Goal: Task Accomplishment & Management: Manage account settings

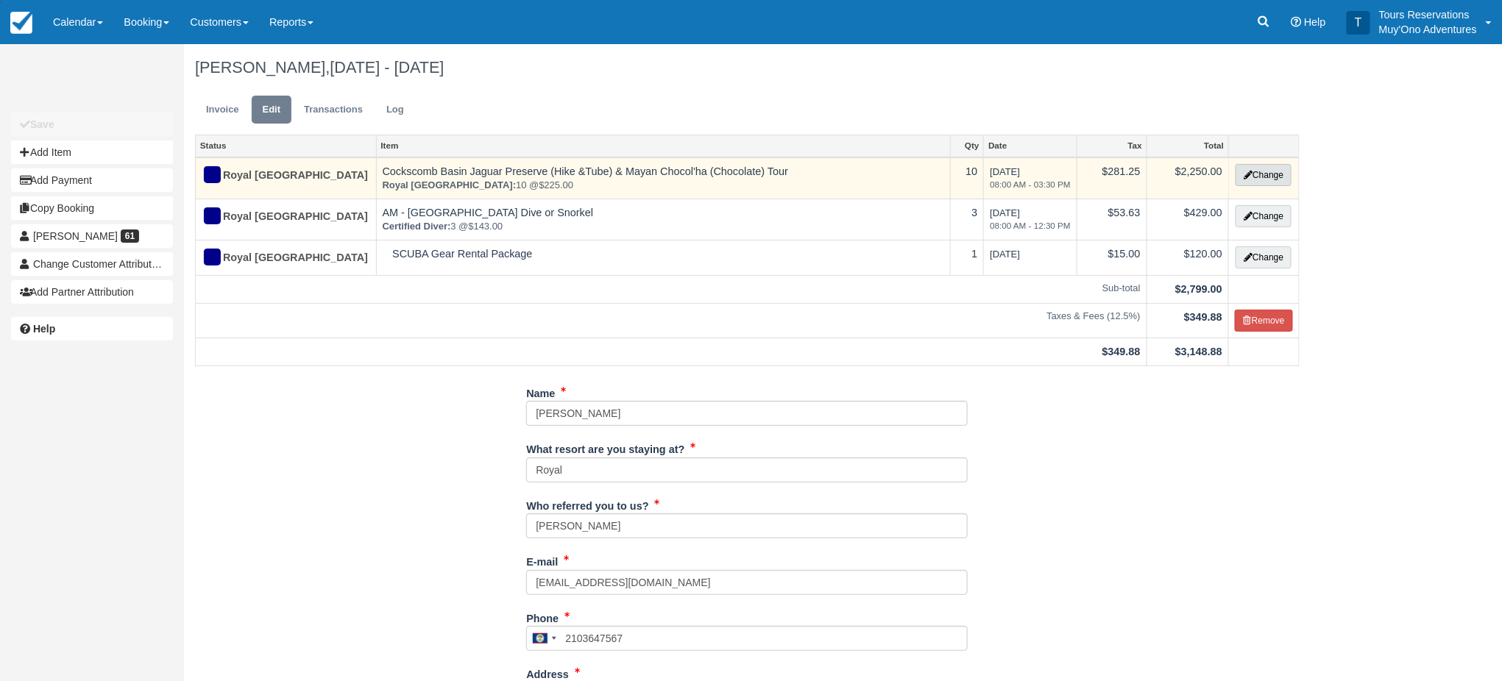
click at [1248, 165] on button "Change" at bounding box center [1264, 175] width 56 height 22
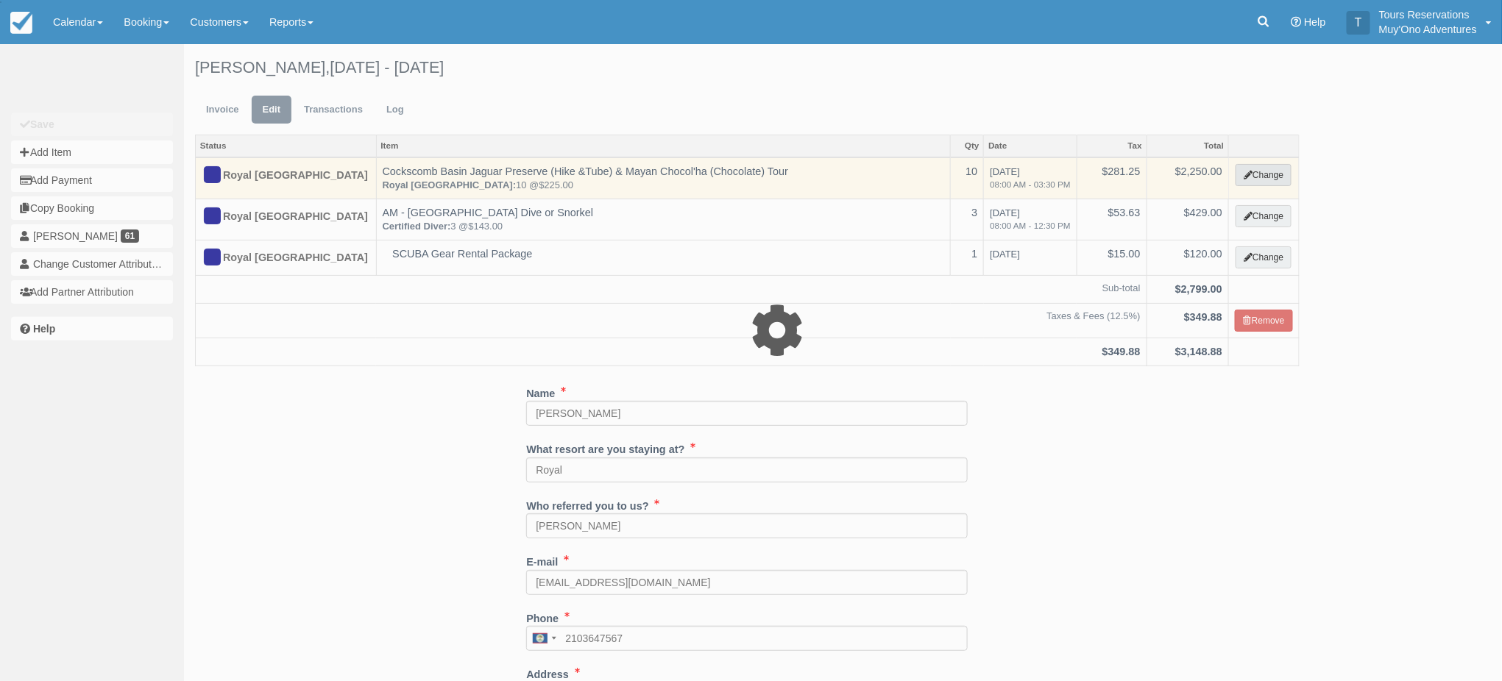
type input "0.00"
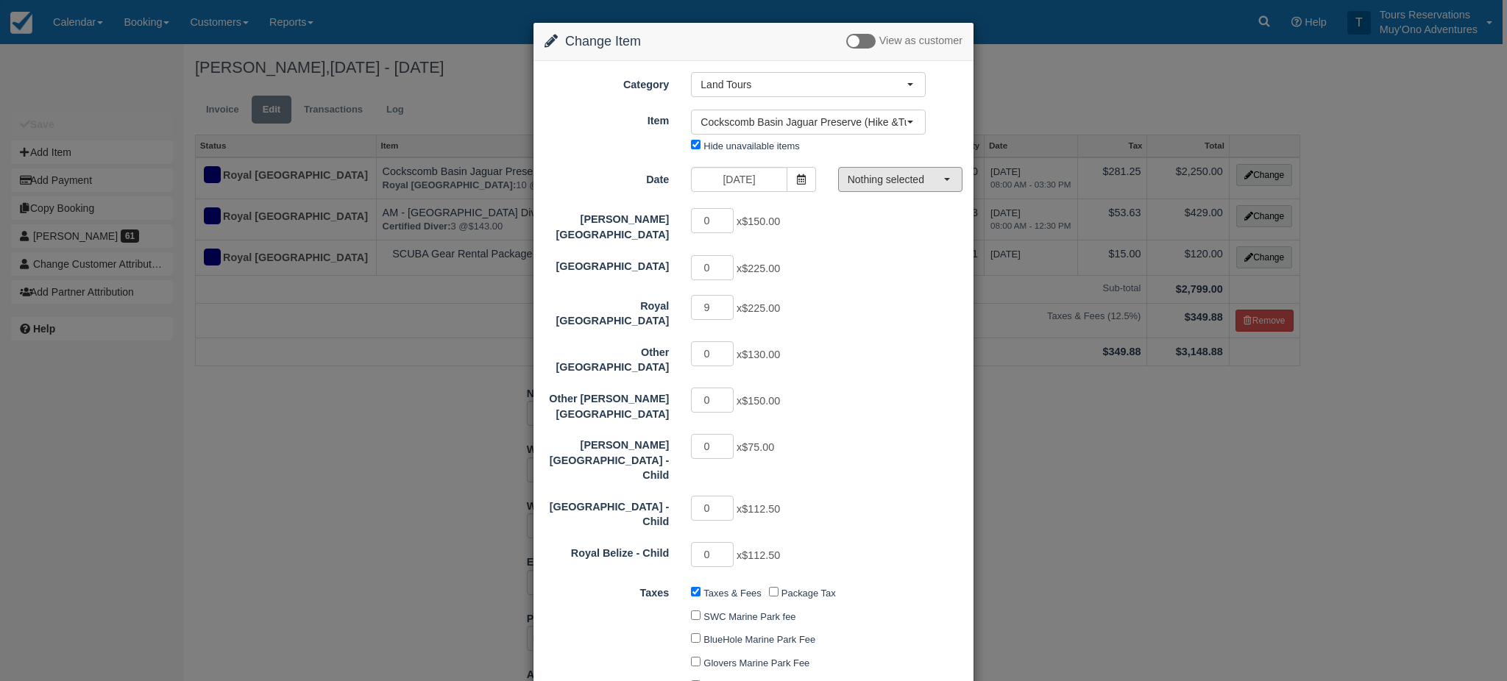
drag, startPoint x: 915, startPoint y: 188, endPoint x: 907, endPoint y: 208, distance: 21.5
click at [916, 187] on button "Nothing selected" at bounding box center [900, 179] width 124 height 25
click at [912, 191] on button "Nothing selected" at bounding box center [900, 179] width 124 height 25
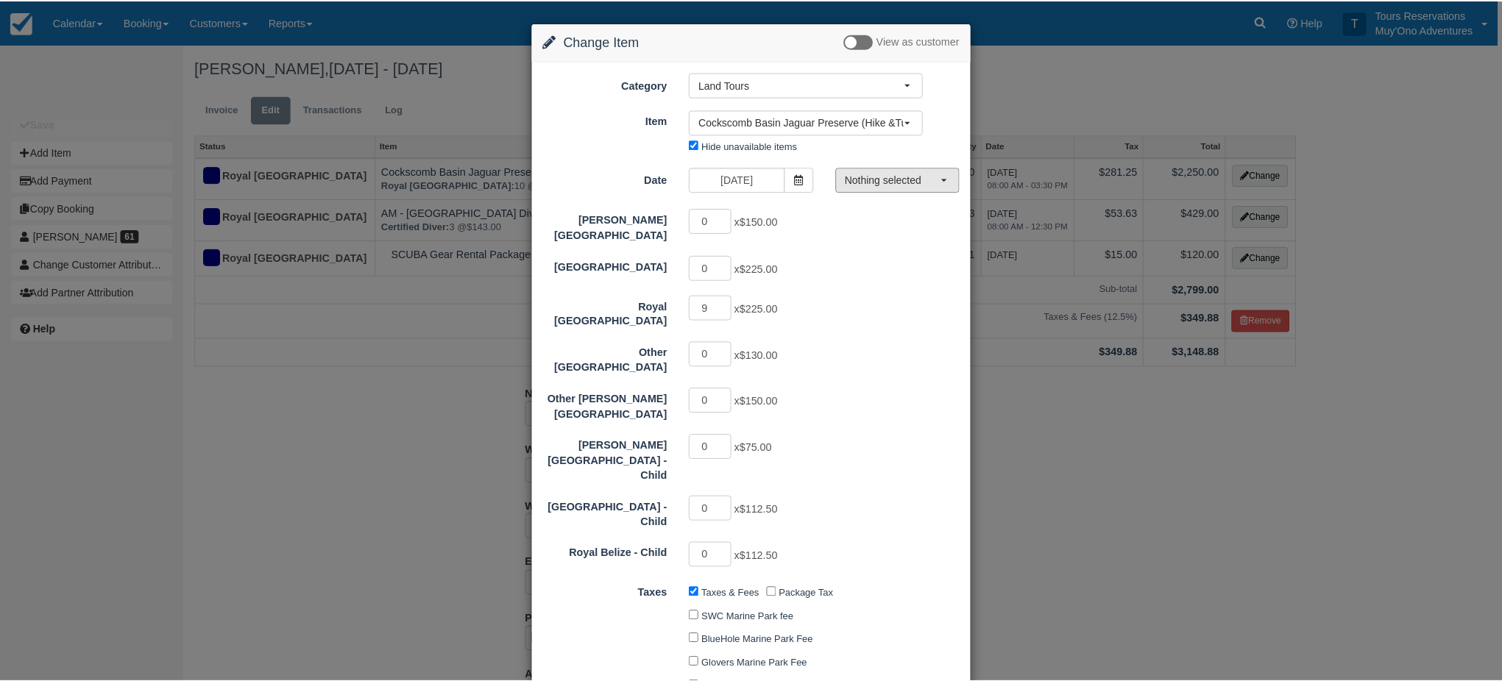
scroll to position [283, 0]
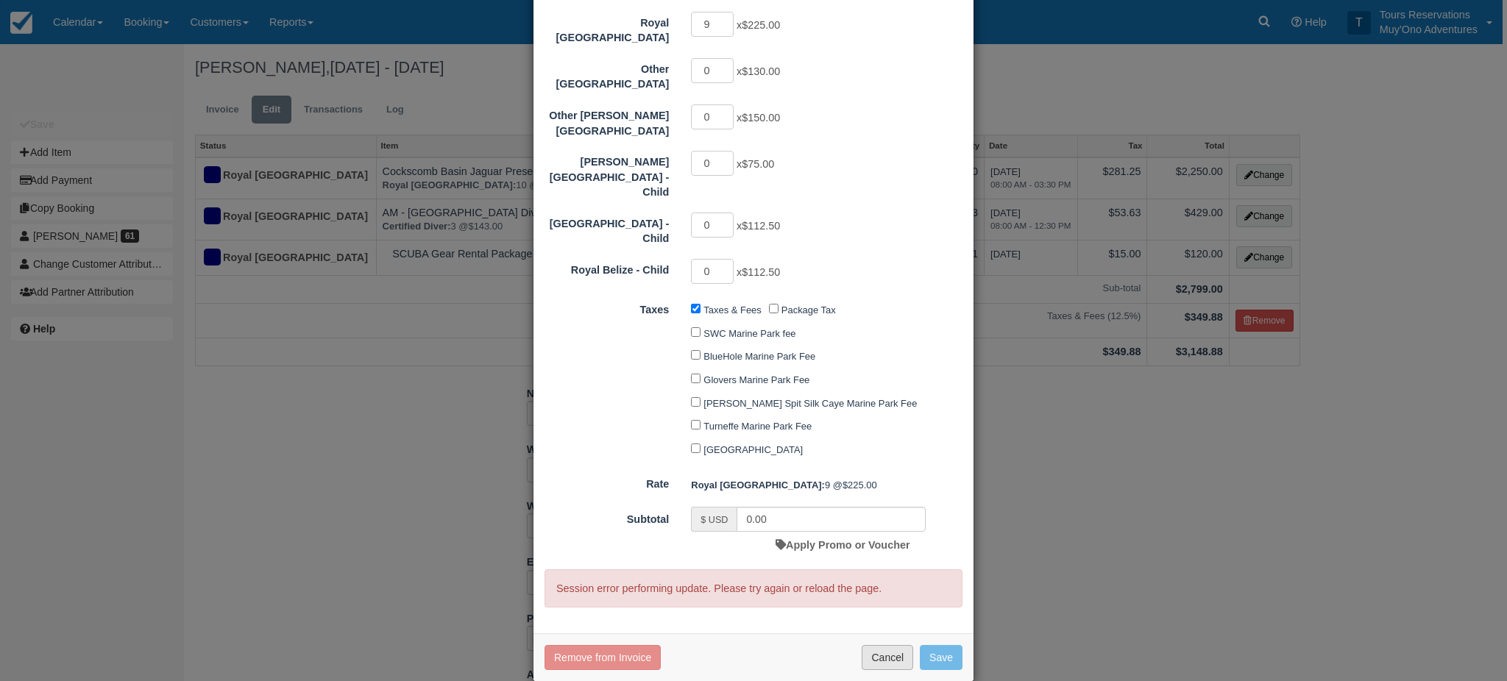
click at [899, 645] on button "Cancel" at bounding box center [888, 657] width 52 height 25
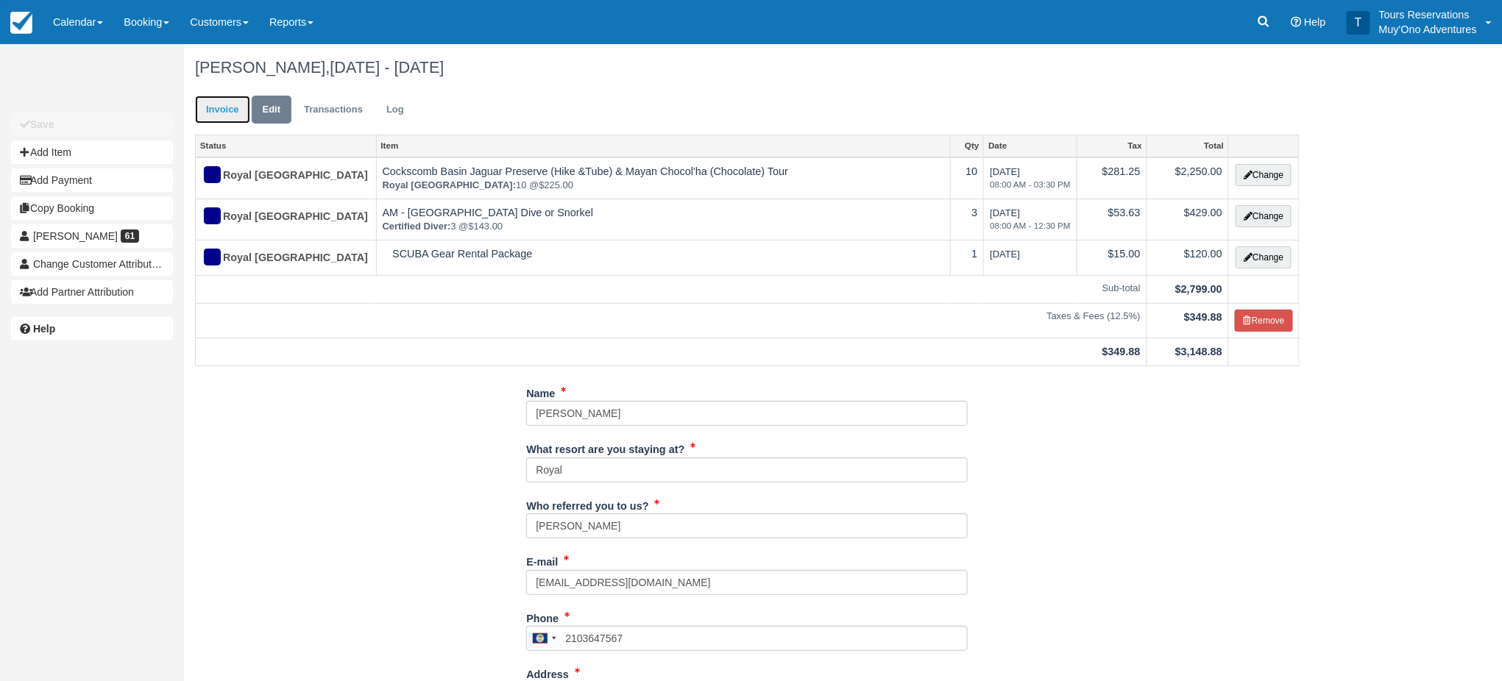
click at [208, 104] on link "Invoice" at bounding box center [222, 110] width 55 height 29
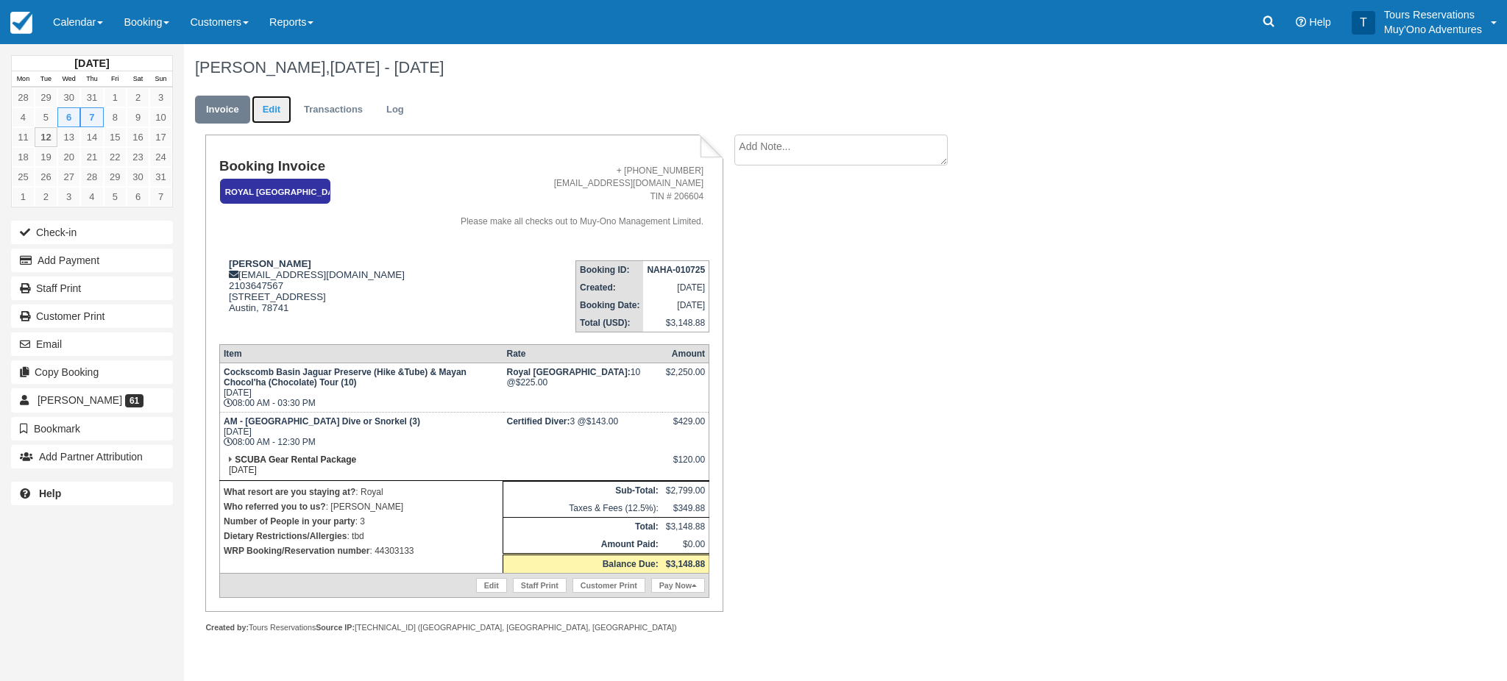
click at [280, 113] on link "Edit" at bounding box center [272, 110] width 40 height 29
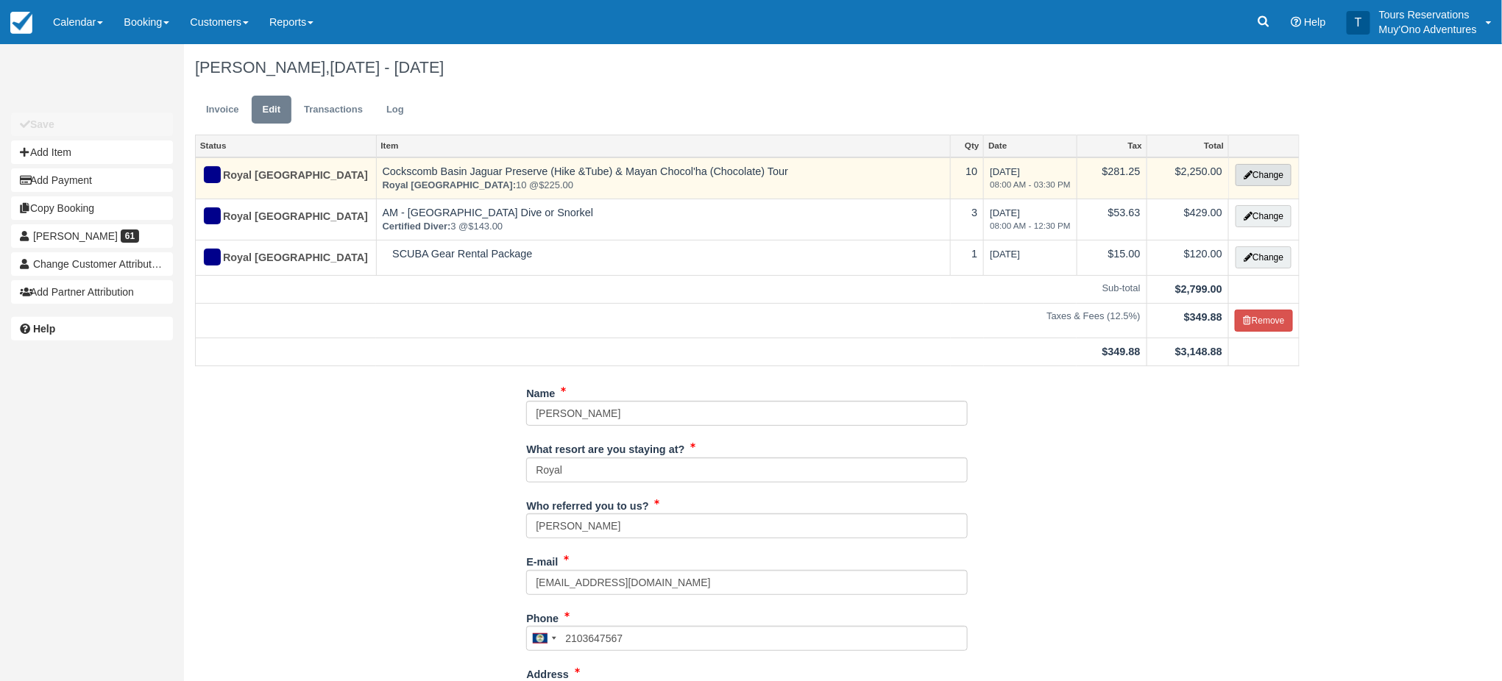
click at [1258, 178] on button "Change" at bounding box center [1264, 175] width 56 height 22
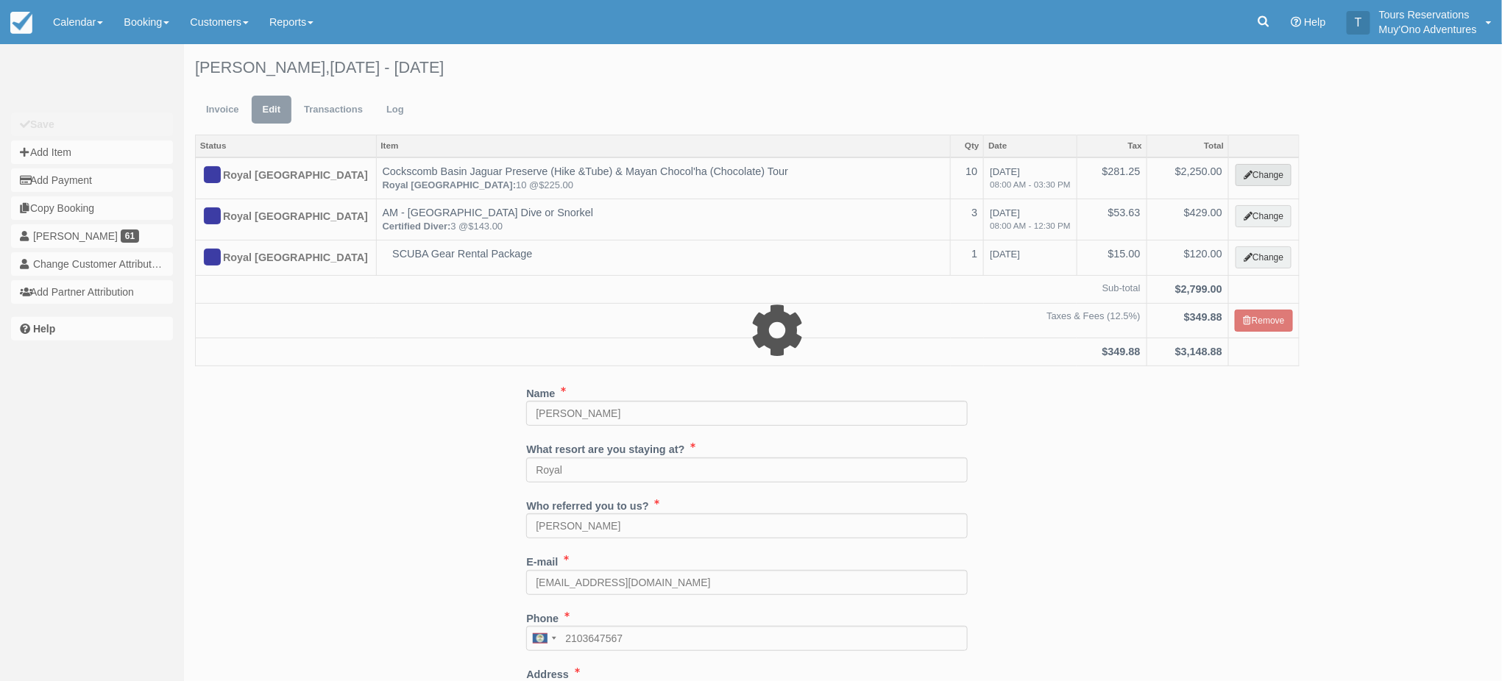
select select "15"
type input "2250.00"
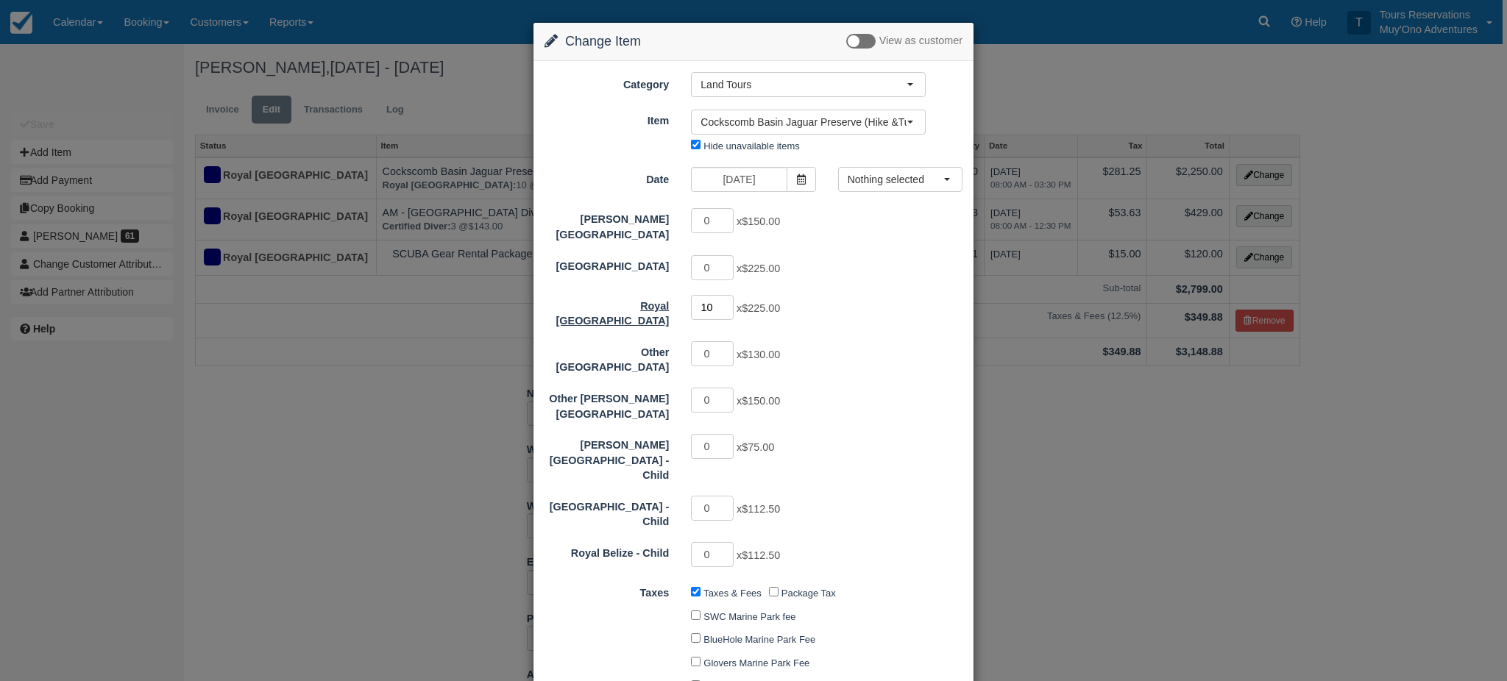
drag, startPoint x: 712, startPoint y: 296, endPoint x: 665, endPoint y: 301, distance: 47.4
click at [665, 301] on div "Royal Belize 10 x $225.00" at bounding box center [754, 311] width 440 height 35
type input "9"
click at [858, 177] on span "Nothing selected" at bounding box center [896, 179] width 96 height 15
type input "2025.00"
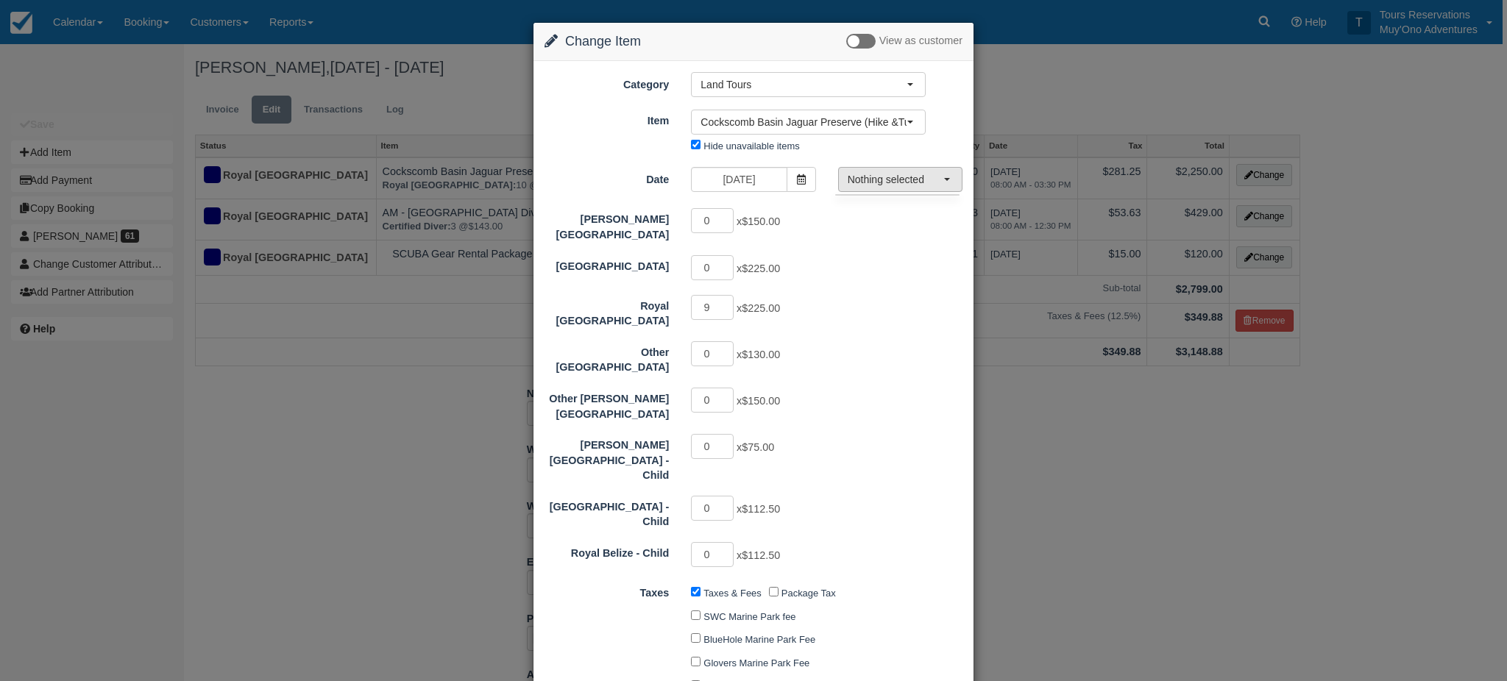
click at [858, 192] on button "Nothing selected" at bounding box center [900, 179] width 124 height 25
click at [855, 194] on div at bounding box center [897, 194] width 124 height 1
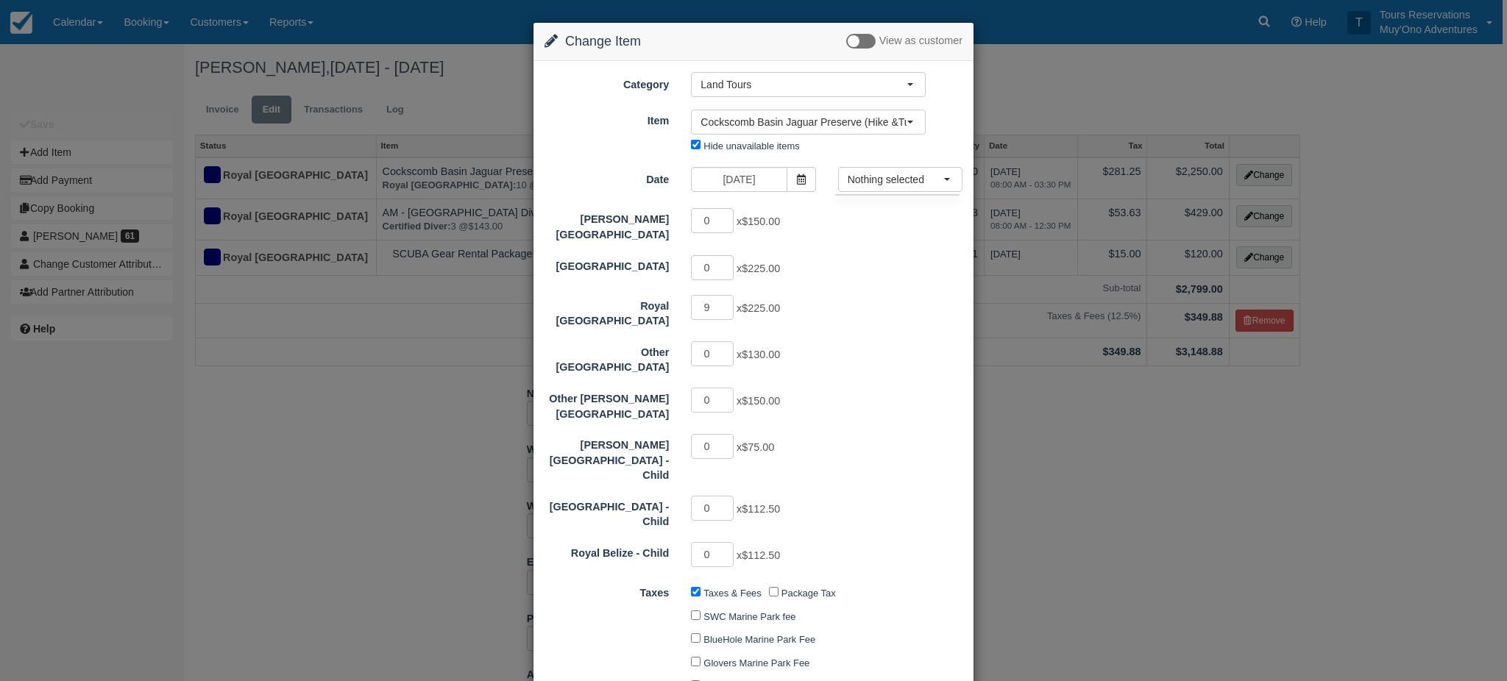
click at [848, 348] on div "0 x $130.00" at bounding box center [808, 355] width 257 height 29
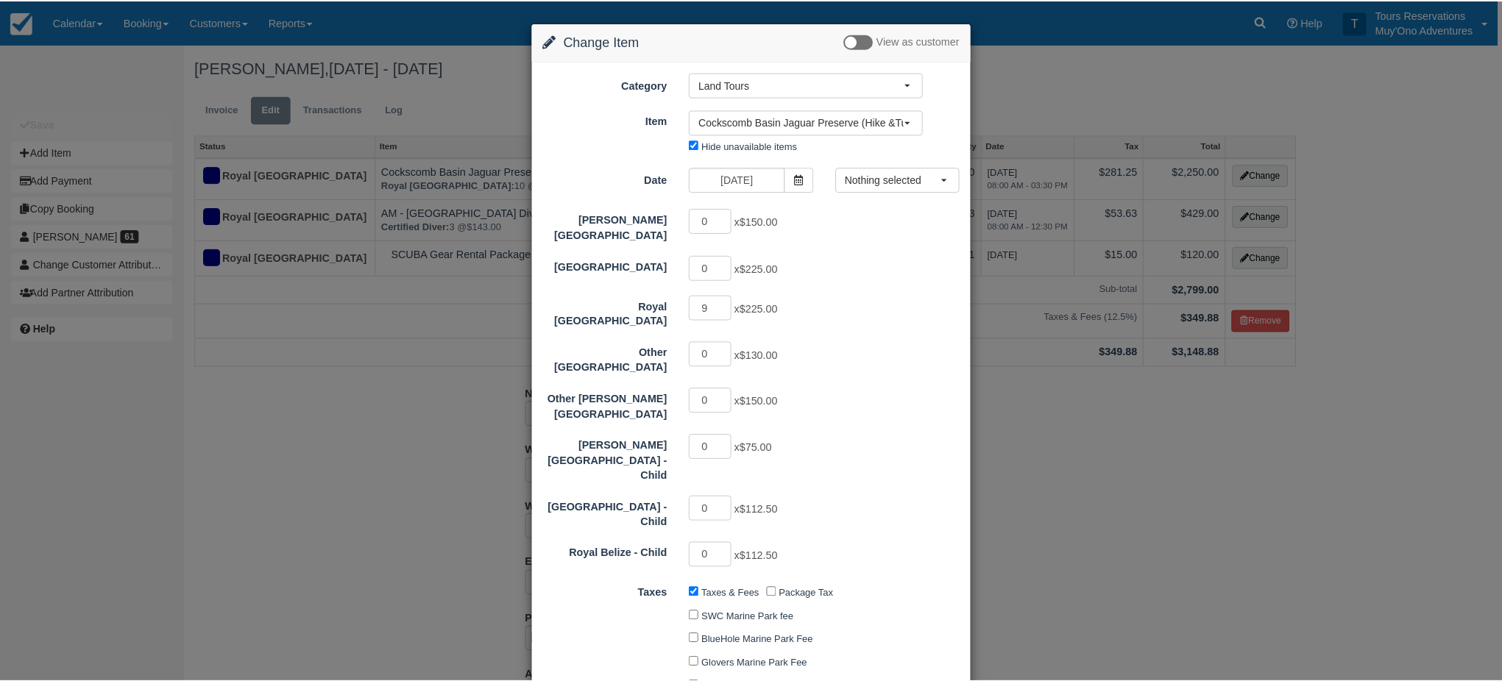
scroll to position [283, 0]
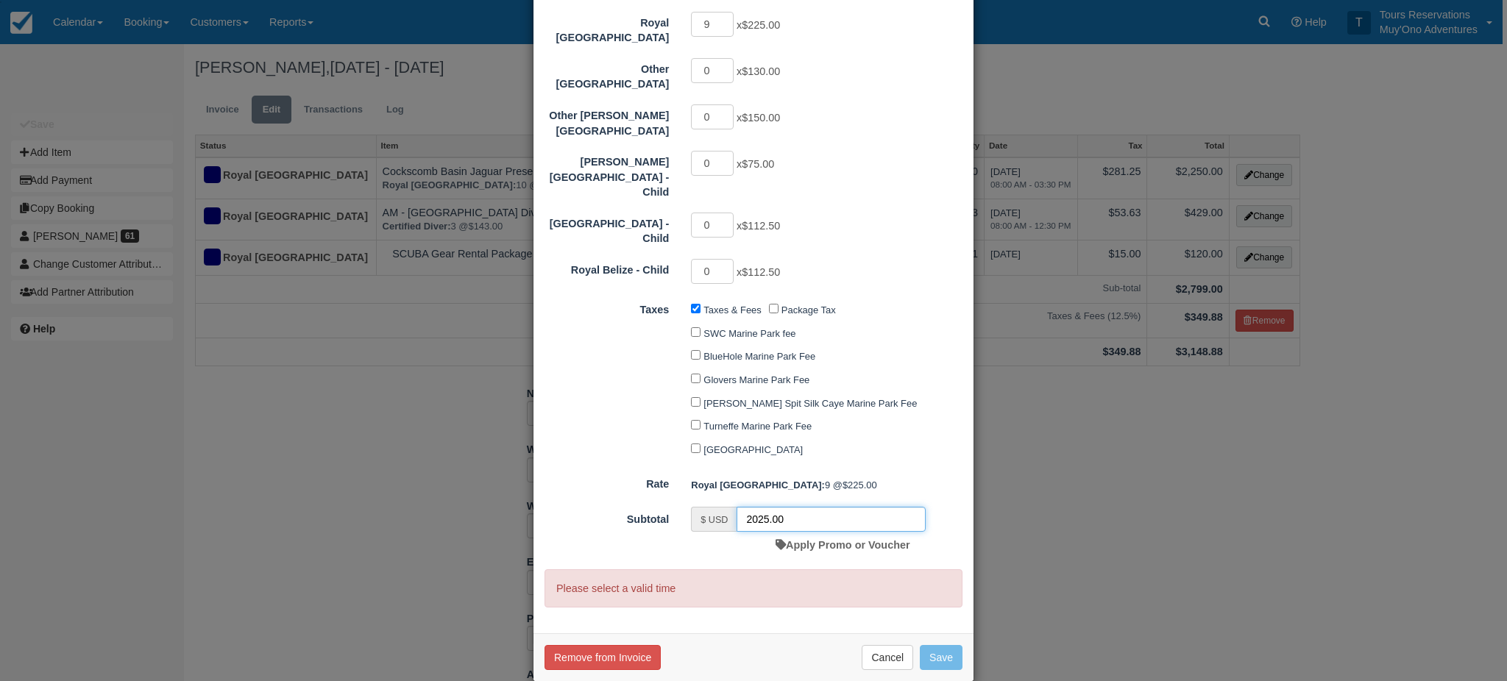
click at [783, 507] on input "2025.00" at bounding box center [831, 519] width 189 height 25
click at [890, 646] on button "Cancel" at bounding box center [888, 657] width 52 height 25
